Goal: Task Accomplishment & Management: Use online tool/utility

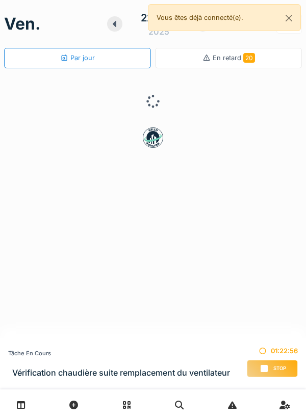
click at [267, 373] on div "Stop" at bounding box center [271, 368] width 51 height 17
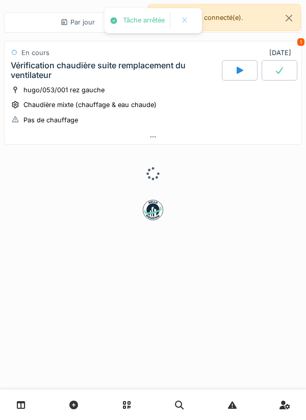
click at [199, 140] on div at bounding box center [153, 136] width 296 height 15
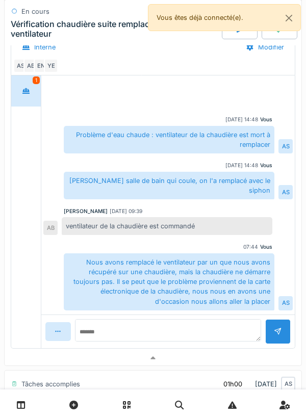
scroll to position [228, 0]
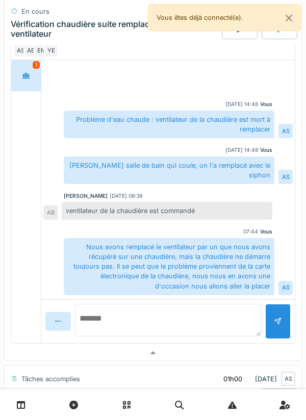
click at [204, 319] on textarea at bounding box center [168, 320] width 186 height 33
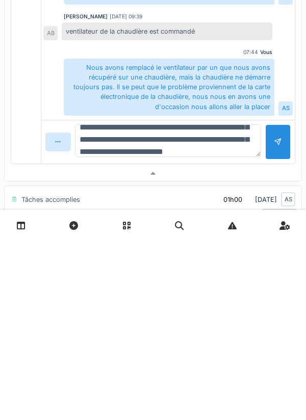
scroll to position [36, 0]
type textarea "**********"
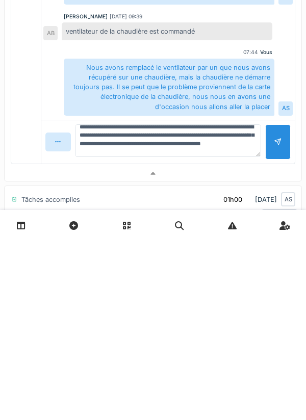
click at [275, 329] on div at bounding box center [277, 321] width 25 height 35
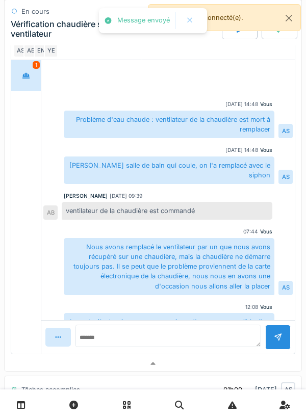
scroll to position [44, 0]
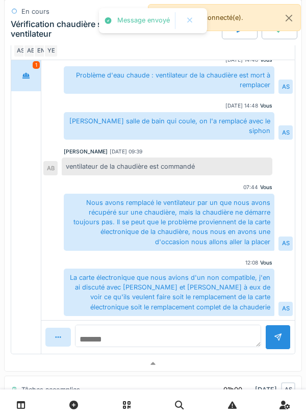
click at [204, 325] on textarea at bounding box center [168, 335] width 186 height 22
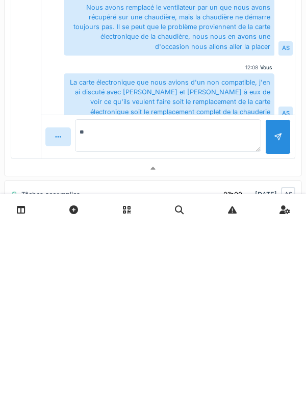
click at [46, 287] on div "Vous 12:08 La carte électronique que nous avions d'un non compatible, j'en ai d…" at bounding box center [167, 287] width 249 height 57
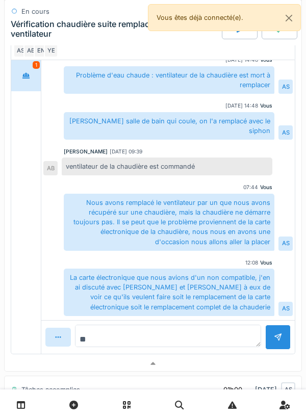
click at [188, 340] on textarea "**" at bounding box center [168, 335] width 186 height 22
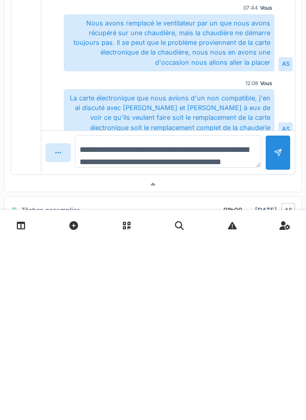
scroll to position [12, 0]
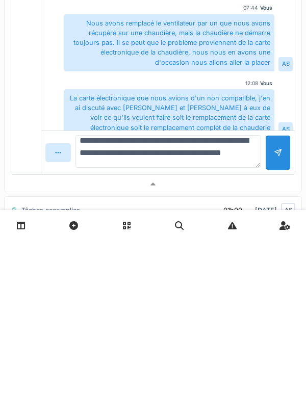
type textarea "**********"
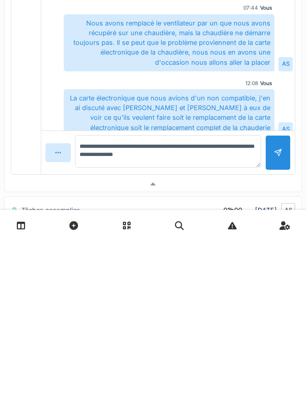
click at [275, 333] on div at bounding box center [277, 332] width 8 height 10
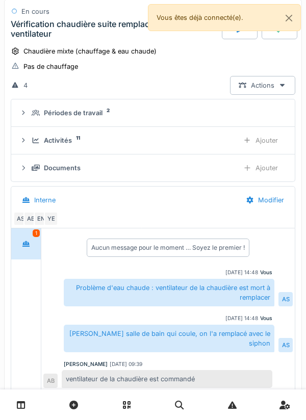
scroll to position [0, 0]
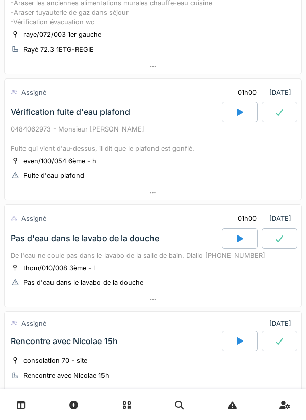
scroll to position [398, 0]
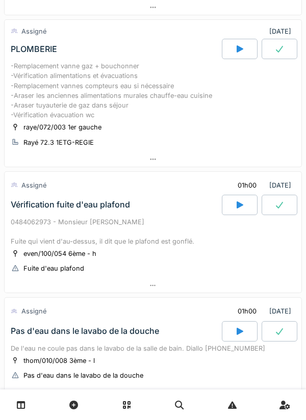
click at [289, 233] on div "0484062973 - Monsieur [PERSON_NAME] Fuite qui vient d'au-dessus, il dit que le …" at bounding box center [153, 232] width 284 height 30
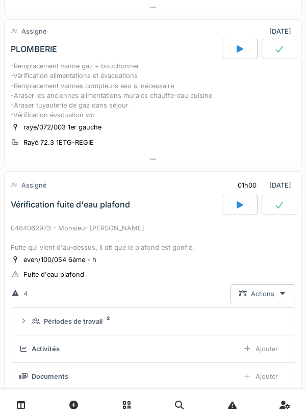
scroll to position [528, 0]
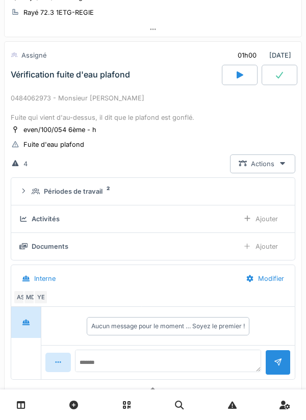
click at [34, 298] on div "YE" at bounding box center [41, 297] width 14 height 14
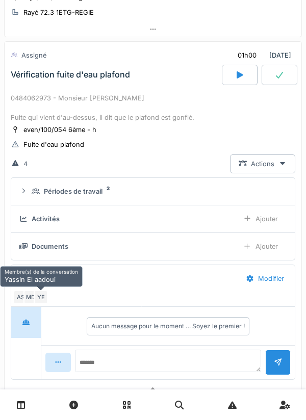
click at [272, 104] on div "0484062973 - Monsieur [PERSON_NAME] Fuite qui vient d'au-dessus, il dit que le …" at bounding box center [153, 108] width 284 height 30
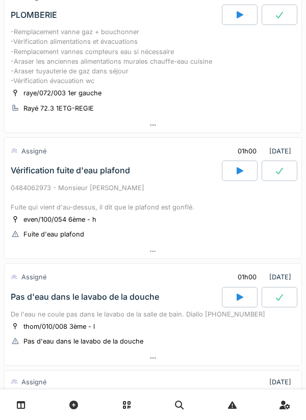
scroll to position [431, 0]
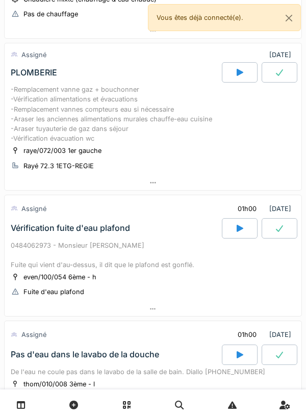
click at [238, 75] on icon at bounding box center [239, 72] width 7 height 7
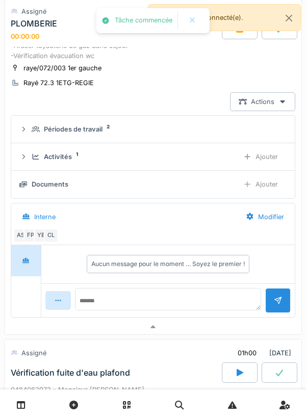
scroll to position [463, 0]
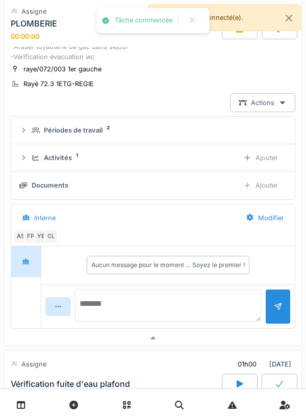
click at [194, 302] on textarea at bounding box center [168, 305] width 186 height 33
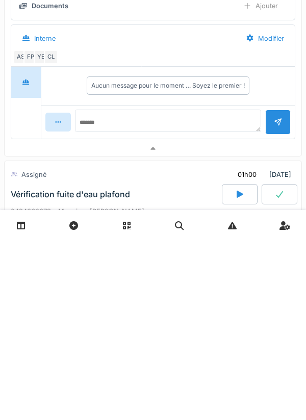
click at [56, 241] on div "CL" at bounding box center [51, 236] width 14 height 14
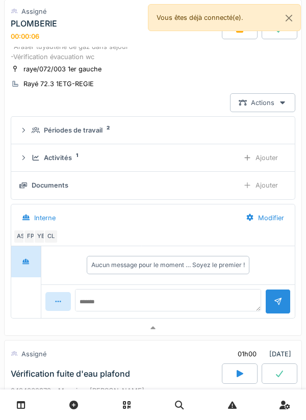
scroll to position [441, 0]
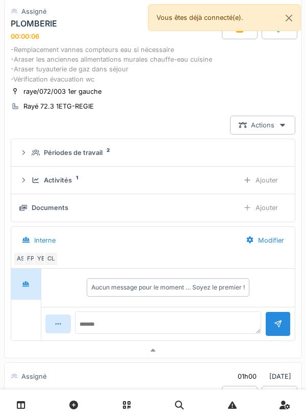
click at [260, 176] on div "Ajouter" at bounding box center [260, 180] width 52 height 19
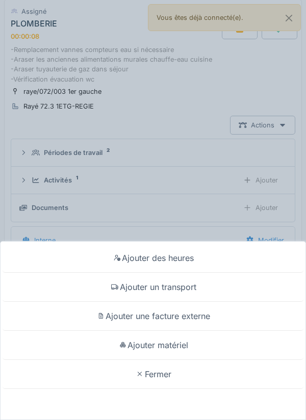
click at [192, 289] on div "Ajouter un transport" at bounding box center [153, 286] width 300 height 29
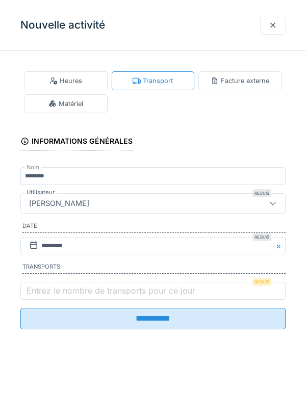
click at [139, 296] on label "Entrez le nombre de transports pour ce jour" at bounding box center [110, 290] width 173 height 12
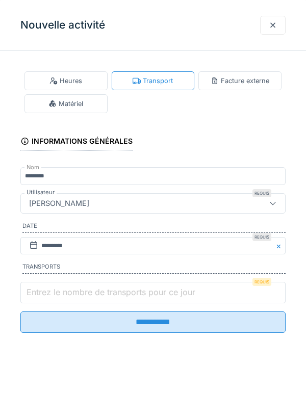
click at [139, 297] on input "Entrez le nombre de transports pour ce jour" at bounding box center [152, 292] width 265 height 21
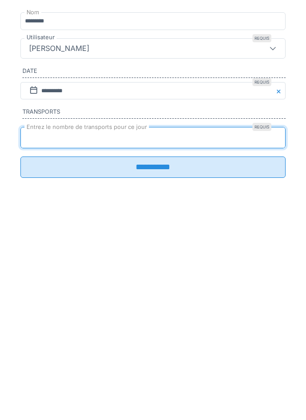
click at [192, 303] on input "*" at bounding box center [152, 292] width 265 height 21
type input "*"
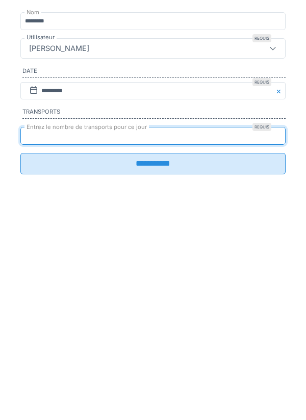
click at [52, 323] on input "**********" at bounding box center [152, 318] width 265 height 21
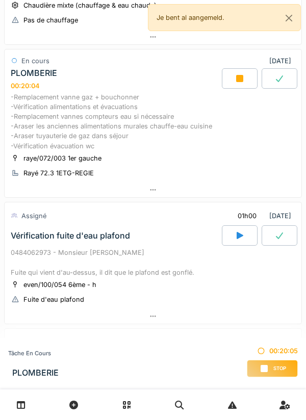
scroll to position [364, 0]
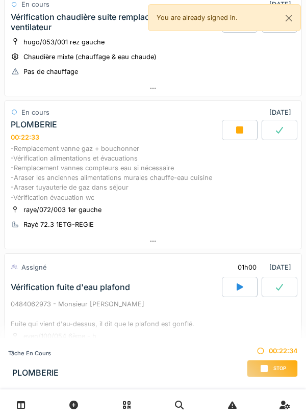
scroll to position [323, 0]
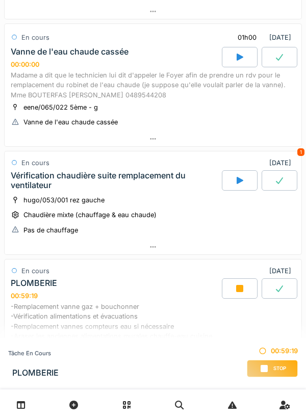
scroll to position [162, 0]
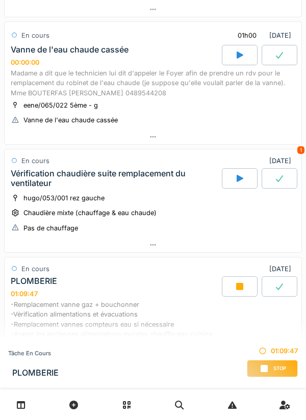
click at [288, 361] on div "Stop" at bounding box center [271, 368] width 51 height 17
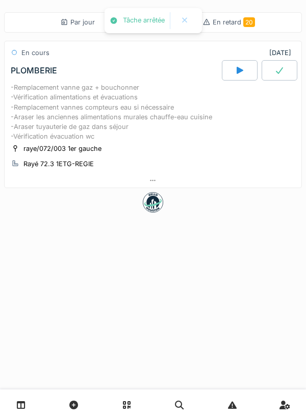
scroll to position [0, 0]
